Goal: Task Accomplishment & Management: Manage account settings

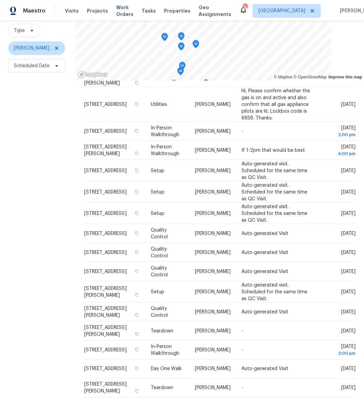
scroll to position [69, 0]
click at [38, 167] on div "Filters Reset ​ Type Andy Taylor Scheduled Date" at bounding box center [38, 191] width 76 height 425
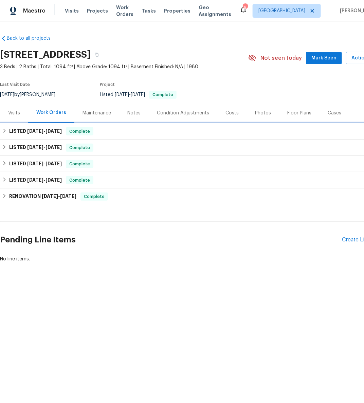
click at [8, 130] on div "LISTED 8/11/25 - 8/13/25 Complete" at bounding box center [192, 131] width 380 height 8
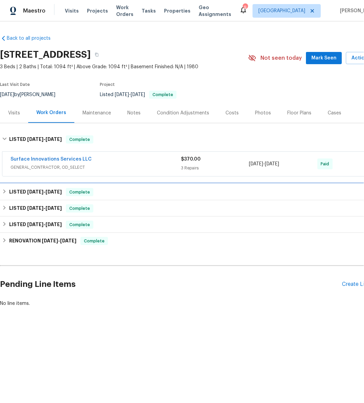
click at [4, 189] on icon at bounding box center [4, 191] width 5 height 5
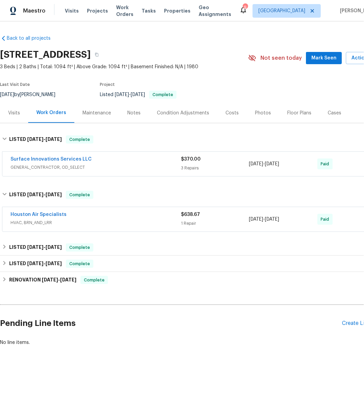
click at [29, 209] on div "Houston Air Specialists HVAC, BRN_AND_LRR $638.67 1 Repair 7/21/2025 - 7/23/202…" at bounding box center [191, 219] width 379 height 24
click at [30, 213] on link "Houston Air Specialists" at bounding box center [39, 214] width 56 height 5
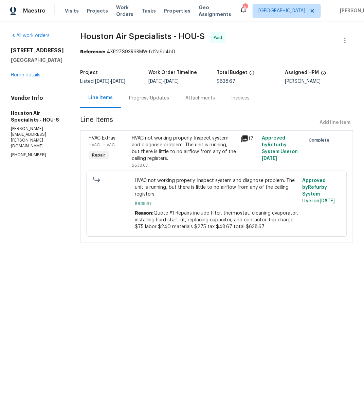
click at [158, 97] on div "Progress Updates" at bounding box center [149, 98] width 40 height 7
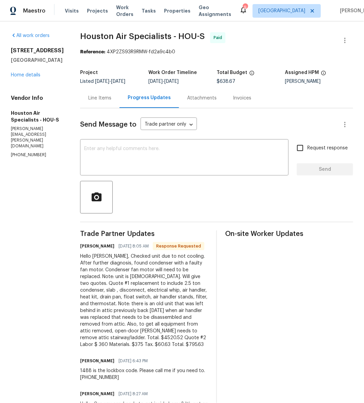
click at [158, 97] on div "Progress Updates" at bounding box center [149, 97] width 43 height 7
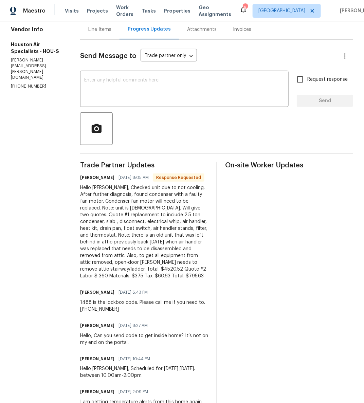
scroll to position [71, 0]
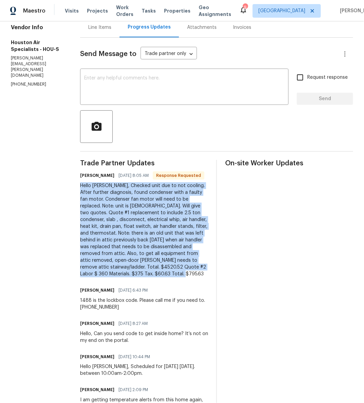
drag, startPoint x: 85, startPoint y: 193, endPoint x: 211, endPoint y: 278, distance: 151.5
copy div "Hello Andy, Checked unit due to not cooling. After further diagnosis, found con…"
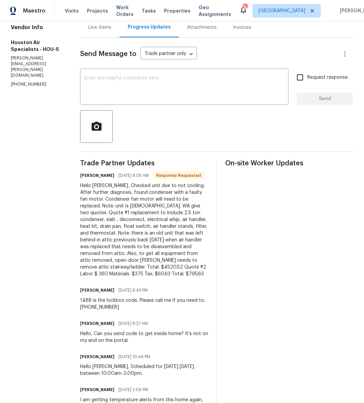
click at [194, 133] on div at bounding box center [216, 126] width 273 height 33
click at [180, 91] on textarea at bounding box center [184, 88] width 200 height 24
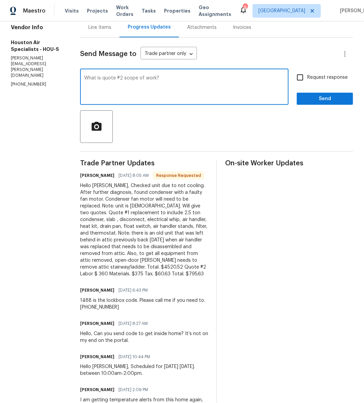
type textarea "What is quote #2 scope of work?"
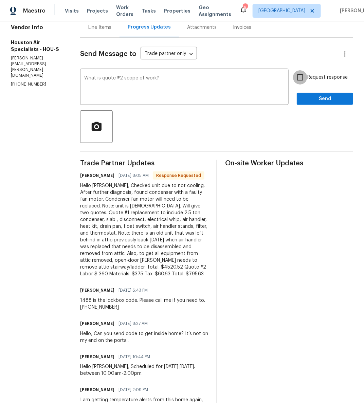
click at [297, 77] on input "Request response" at bounding box center [300, 77] width 14 height 14
checkbox input "true"
click at [323, 95] on span "Send" at bounding box center [325, 99] width 46 height 8
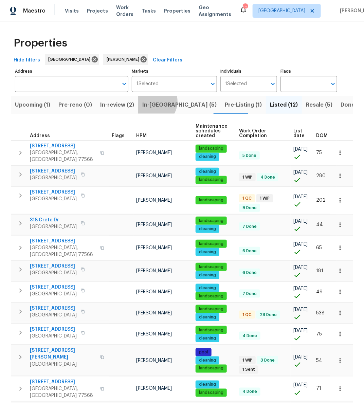
click at [147, 101] on span "In-reno (5)" at bounding box center [179, 105] width 74 height 10
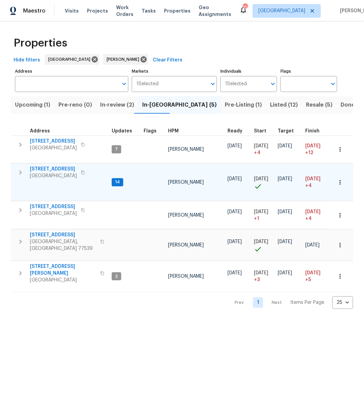
click at [49, 167] on span "14542 Circlewood Way" at bounding box center [53, 169] width 47 height 7
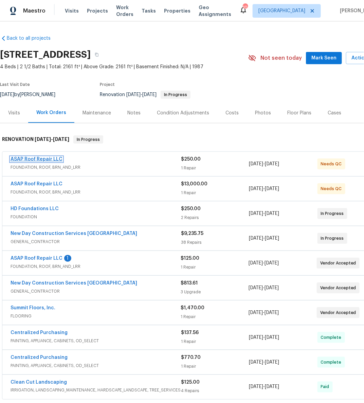
click at [44, 161] on link "ASAP Roof Repair LLC" at bounding box center [37, 159] width 52 height 5
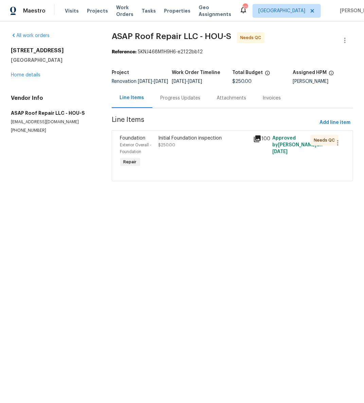
click at [192, 146] on div "Initial Foundation inspection $250.00" at bounding box center [203, 142] width 91 height 14
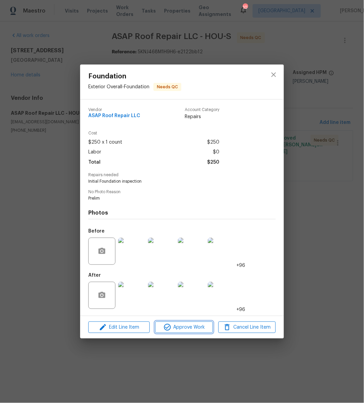
click at [192, 326] on span "Approve Work" at bounding box center [183, 327] width 53 height 8
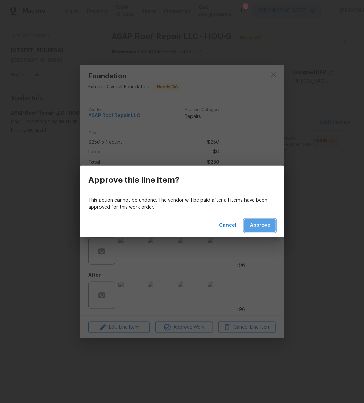
click at [257, 230] on span "Approve" at bounding box center [260, 225] width 20 height 8
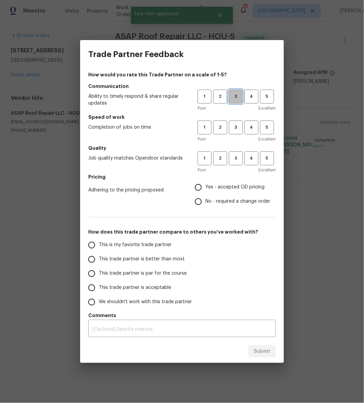
click at [235, 101] on button "3" at bounding box center [236, 97] width 14 height 14
click at [235, 124] on span "3" at bounding box center [236, 128] width 13 height 8
click at [237, 156] on span "3" at bounding box center [236, 159] width 13 height 8
click at [238, 188] on span "Yes - accepted OD pricing" at bounding box center [235, 187] width 59 height 7
click at [206, 188] on input "Yes - accepted OD pricing" at bounding box center [198, 187] width 14 height 14
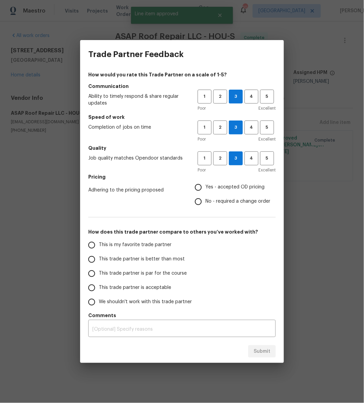
radio input "true"
click at [159, 275] on span "This trade partner is par for the course" at bounding box center [143, 273] width 88 height 7
click at [99, 275] on input "This trade partner is par for the course" at bounding box center [92, 274] width 14 height 14
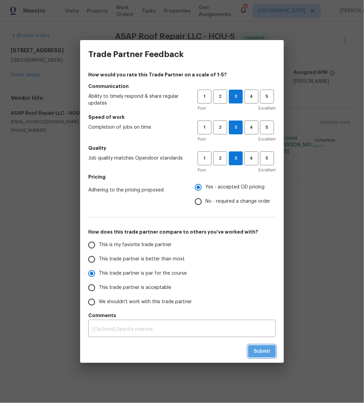
click at [258, 350] on span "Submit" at bounding box center [262, 351] width 17 height 8
radio input "true"
radio input "false"
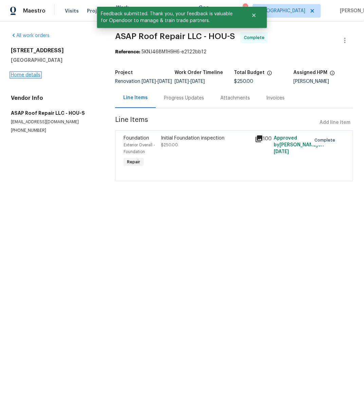
click at [35, 75] on link "Home details" at bounding box center [26, 75] width 30 height 5
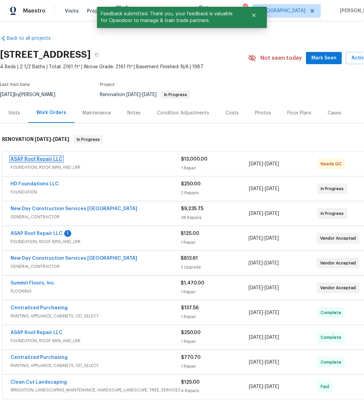
click at [48, 157] on link "ASAP Roof Repair LLC" at bounding box center [37, 159] width 52 height 5
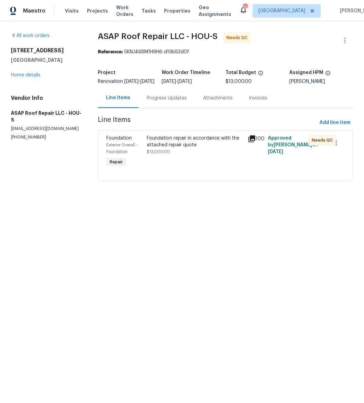
click at [169, 148] on div "Foundation repair in accordance with the attached repair quote" at bounding box center [195, 142] width 97 height 14
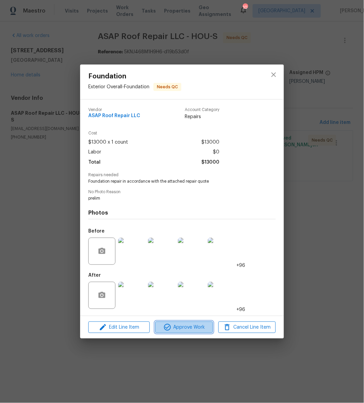
click at [192, 326] on span "Approve Work" at bounding box center [183, 327] width 53 height 8
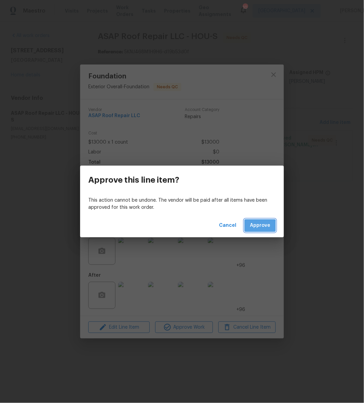
click at [253, 228] on span "Approve" at bounding box center [260, 225] width 20 height 8
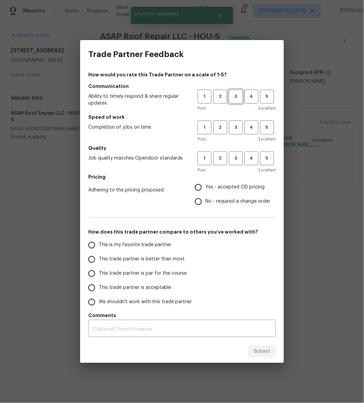
click at [238, 90] on button "3" at bounding box center [236, 97] width 14 height 14
click at [238, 124] on span "3" at bounding box center [236, 128] width 13 height 8
click at [237, 155] on span "3" at bounding box center [236, 159] width 13 height 8
click at [238, 186] on span "Yes - accepted OD pricing" at bounding box center [235, 187] width 59 height 7
click at [206, 186] on input "Yes - accepted OD pricing" at bounding box center [198, 187] width 14 height 14
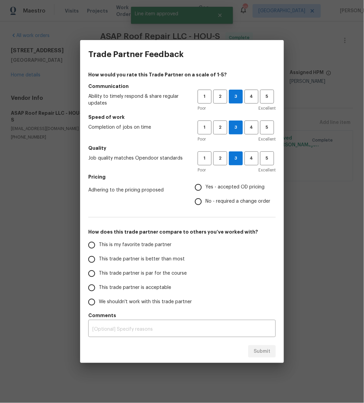
radio input "true"
click at [174, 272] on span "This trade partner is par for the course" at bounding box center [143, 273] width 88 height 7
click at [99, 272] on input "This trade partner is par for the course" at bounding box center [92, 274] width 14 height 14
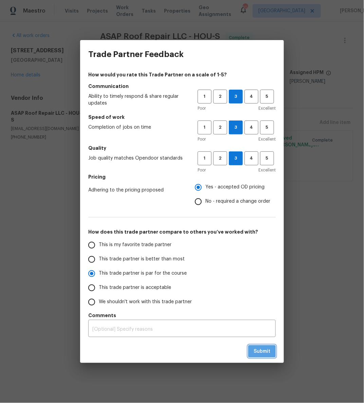
click at [260, 348] on span "Submit" at bounding box center [262, 351] width 17 height 8
radio input "true"
radio input "false"
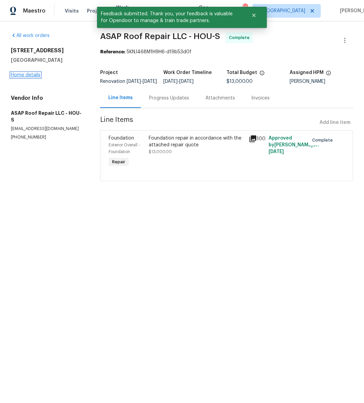
click at [29, 74] on link "Home details" at bounding box center [26, 75] width 30 height 5
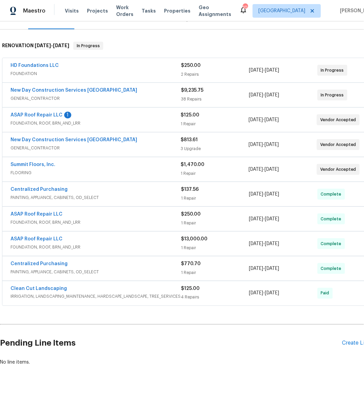
scroll to position [105, 0]
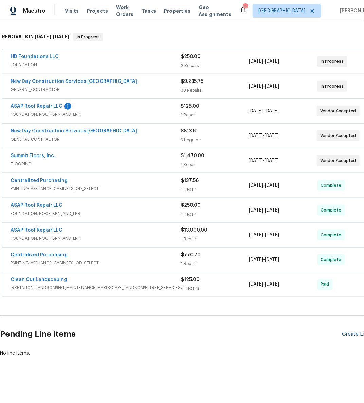
click at [351, 331] on div "Create Line Item" at bounding box center [363, 334] width 42 height 6
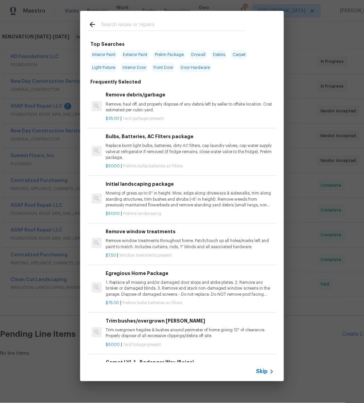
click at [155, 21] on input "text" at bounding box center [173, 25] width 144 height 10
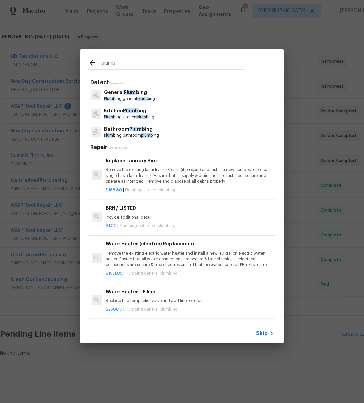
type input "plumb"
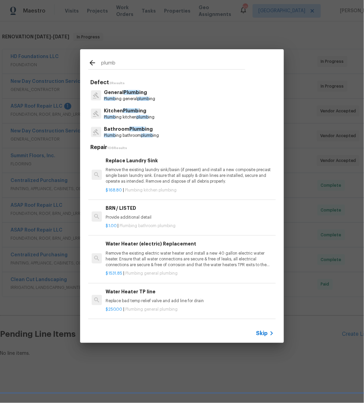
click at [124, 97] on p "Plumb ing general plumb ing" at bounding box center [129, 99] width 51 height 6
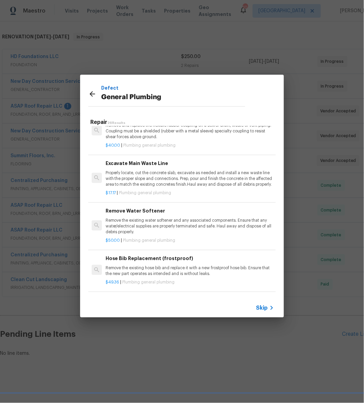
scroll to position [465, 0]
click at [158, 179] on p "Properly locate, cut the concrete slab, excavate as needed and install a new wa…" at bounding box center [190, 179] width 168 height 17
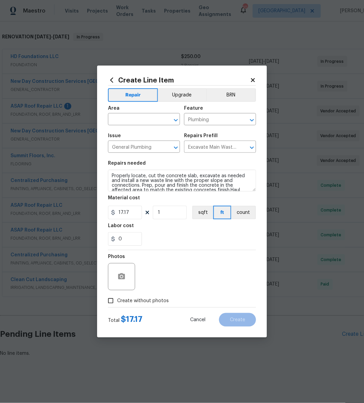
click at [143, 127] on span "Area ​" at bounding box center [144, 116] width 72 height 28
click at [143, 120] on input "text" at bounding box center [134, 120] width 53 height 11
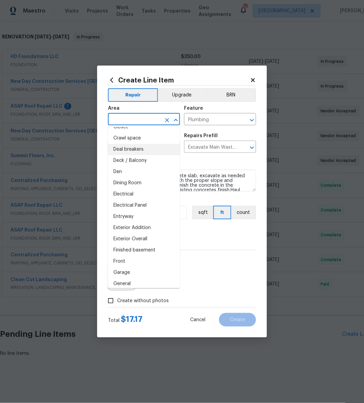
scroll to position [80, 0]
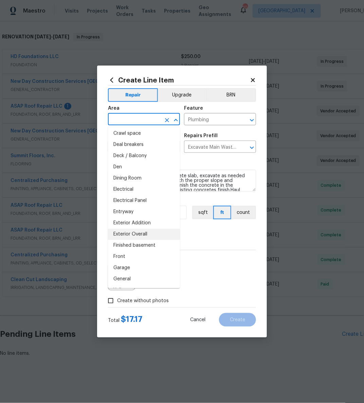
click at [145, 232] on li "Exterior Overall" at bounding box center [144, 234] width 72 height 11
type input "Exterior Overall"
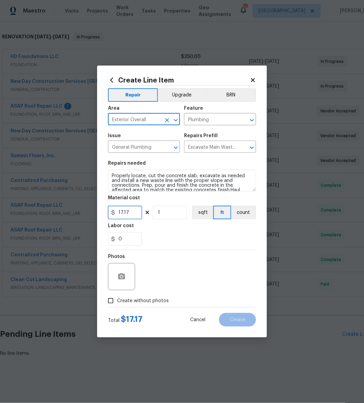
click at [132, 211] on input "17.17" at bounding box center [125, 213] width 34 height 14
drag, startPoint x: 135, startPoint y: 212, endPoint x: 99, endPoint y: 208, distance: 35.9
click at [99, 208] on div "Create Line Item Repair Upgrade BRN Area Exterior Overall ​ Feature Plumbing ​ …" at bounding box center [182, 202] width 170 height 272
type input "14855.32"
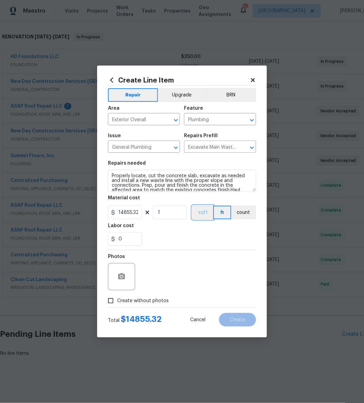
scroll to position [10, 0]
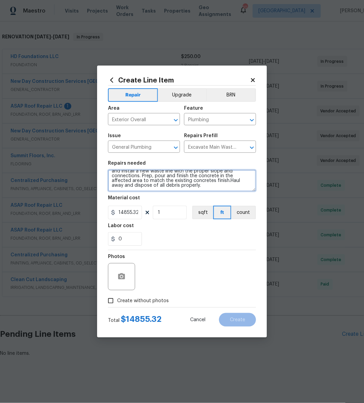
click at [217, 186] on textarea "Properly locate, cut the concrete slab, excavate as needed and install a new wa…" at bounding box center [182, 181] width 148 height 22
type textarea "Properly locate, cut the concrete slab, excavate as needed and install a new wa…"
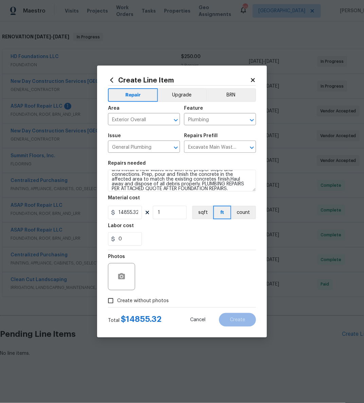
click at [145, 298] on span "Create without photos" at bounding box center [143, 301] width 52 height 7
click at [117, 298] on input "Create without photos" at bounding box center [110, 300] width 13 height 13
checkbox input "true"
click at [176, 289] on textarea at bounding box center [198, 276] width 115 height 27
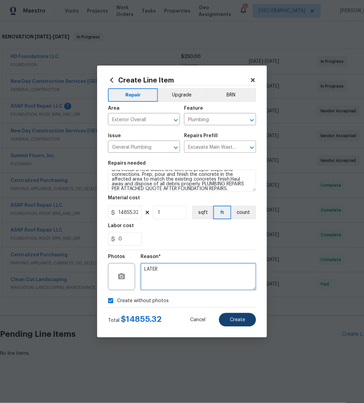
type textarea "LATER"
click at [235, 319] on span "Create" at bounding box center [237, 320] width 15 height 5
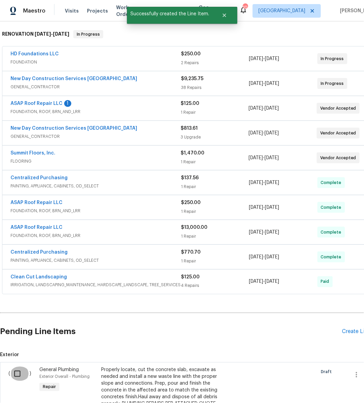
click at [17, 367] on input "checkbox" at bounding box center [19, 374] width 19 height 14
checkbox input "true"
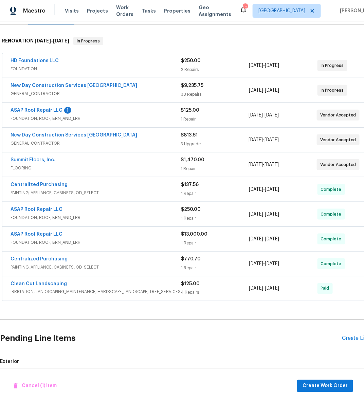
scroll to position [93, 0]
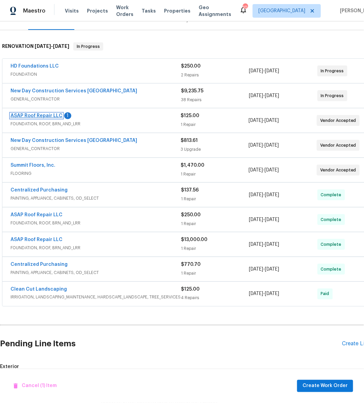
click at [42, 115] on link "ASAP Roof Repair LLC" at bounding box center [37, 115] width 52 height 5
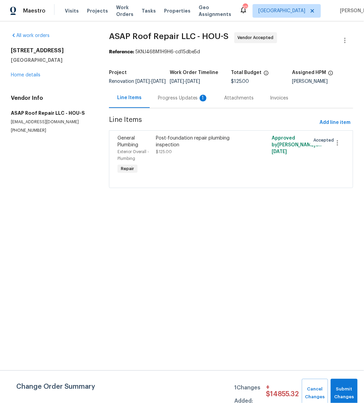
click at [169, 148] on div "Post-foundation repair plumbing inspection" at bounding box center [202, 142] width 92 height 14
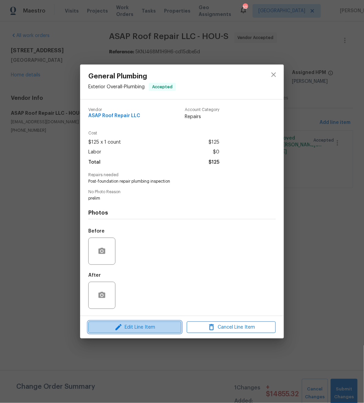
click at [153, 323] on button "Edit Line Item" at bounding box center [134, 328] width 93 height 12
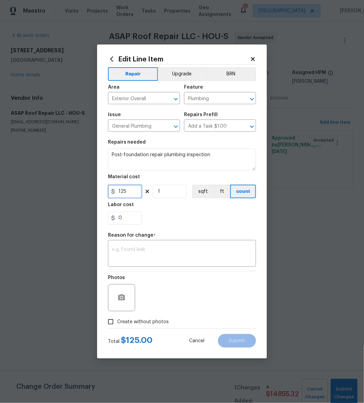
drag, startPoint x: 136, startPoint y: 192, endPoint x: 108, endPoint y: 189, distance: 28.4
click at [108, 189] on input "125" at bounding box center [125, 192] width 34 height 14
type input "14855.32"
click at [145, 252] on textarea at bounding box center [182, 254] width 140 height 14
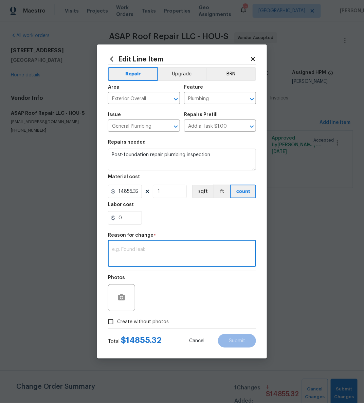
type textarea "p"
type textarea "PLUMBING REPAIRS IN ACCORDANCE WITH ATTACHED QUOTE"
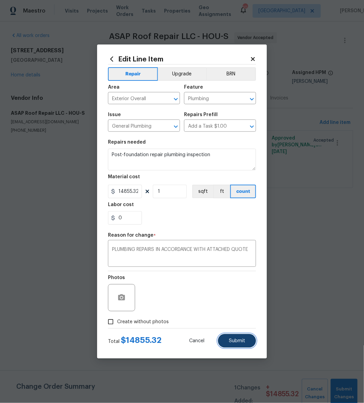
click at [244, 339] on span "Submit" at bounding box center [237, 341] width 16 height 5
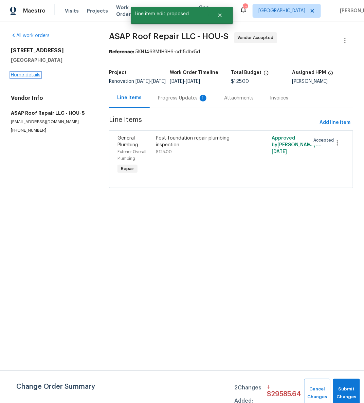
click at [34, 75] on link "Home details" at bounding box center [26, 75] width 30 height 5
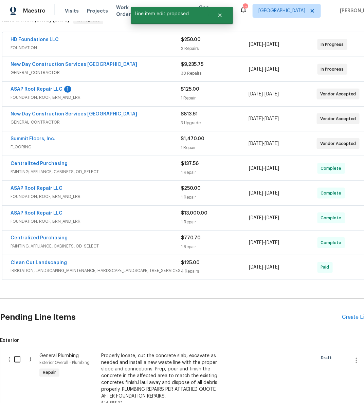
scroll to position [230, 0]
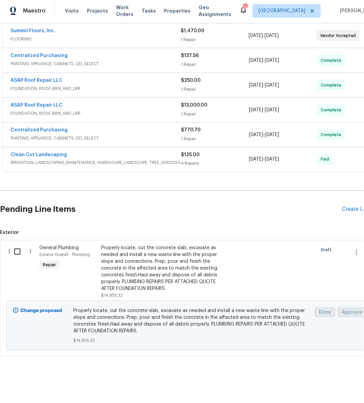
click at [18, 245] on input "checkbox" at bounding box center [19, 252] width 19 height 14
checkbox input "true"
click at [46, 385] on span "Cancel (1) Item" at bounding box center [35, 386] width 43 height 8
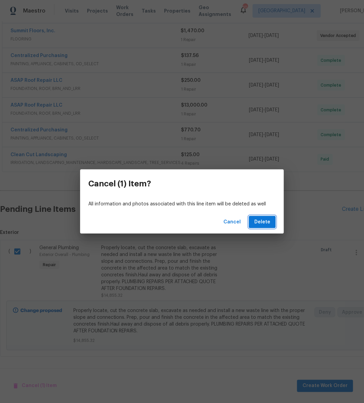
click at [258, 218] on button "Delete" at bounding box center [262, 222] width 27 height 13
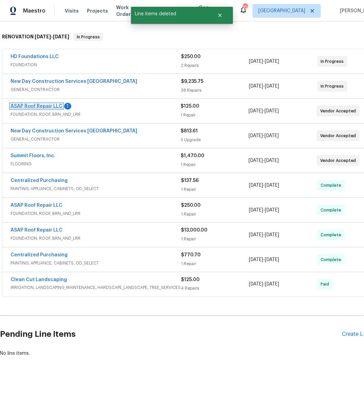
click at [43, 104] on link "ASAP Roof Repair LLC" at bounding box center [37, 106] width 52 height 5
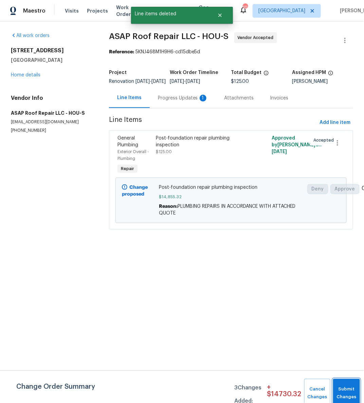
click at [343, 386] on button "Submit Changes" at bounding box center [346, 393] width 27 height 29
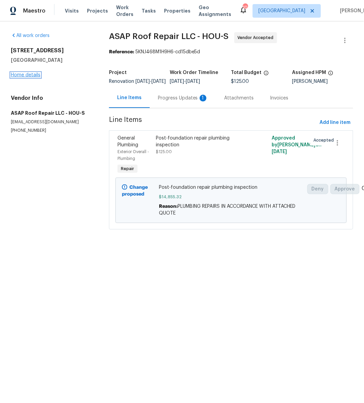
click at [33, 75] on link "Home details" at bounding box center [26, 75] width 30 height 5
